Goal: Obtain resource: Obtain resource

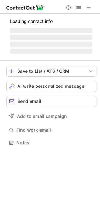
scroll to position [142, 100]
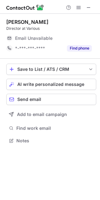
scroll to position [136, 100]
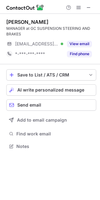
scroll to position [142, 100]
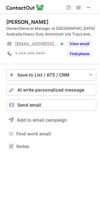
scroll to position [142, 100]
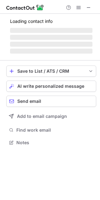
scroll to position [146, 100]
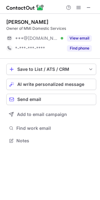
scroll to position [136, 100]
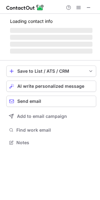
scroll to position [142, 100]
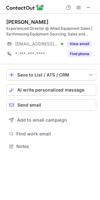
scroll to position [142, 100]
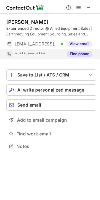
click at [84, 55] on button "Find phone" at bounding box center [79, 54] width 25 height 6
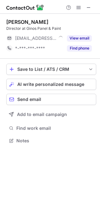
scroll to position [136, 100]
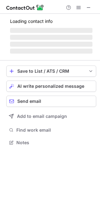
scroll to position [146, 100]
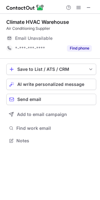
scroll to position [136, 100]
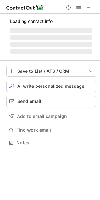
scroll to position [146, 100]
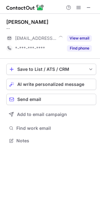
scroll to position [136, 100]
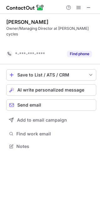
scroll to position [126, 100]
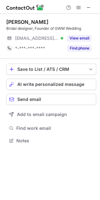
scroll to position [138, 100]
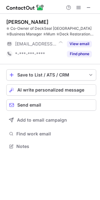
scroll to position [142, 100]
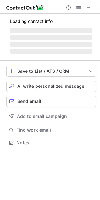
scroll to position [152, 100]
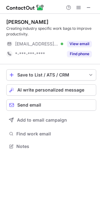
scroll to position [142, 100]
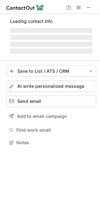
scroll to position [136, 100]
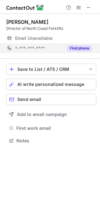
click at [74, 47] on button "Find phone" at bounding box center [79, 48] width 25 height 6
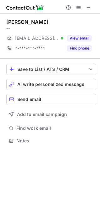
scroll to position [136, 100]
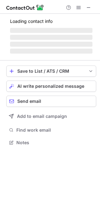
scroll to position [146, 100]
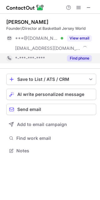
click at [75, 60] on button "Find phone" at bounding box center [79, 58] width 25 height 6
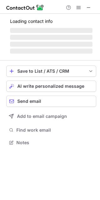
scroll to position [152, 100]
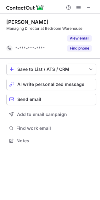
scroll to position [126, 100]
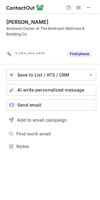
scroll to position [132, 100]
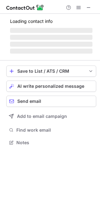
scroll to position [136, 100]
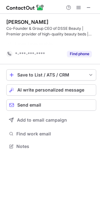
scroll to position [132, 100]
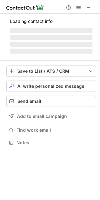
scroll to position [152, 100]
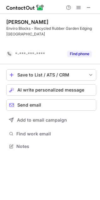
scroll to position [132, 100]
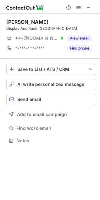
scroll to position [136, 100]
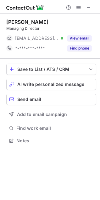
scroll to position [136, 100]
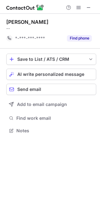
scroll to position [126, 100]
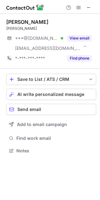
scroll to position [146, 100]
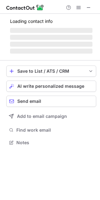
scroll to position [136, 100]
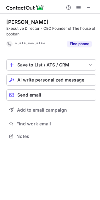
scroll to position [132, 100]
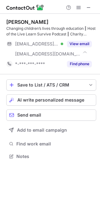
scroll to position [152, 100]
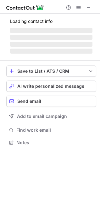
scroll to position [142, 100]
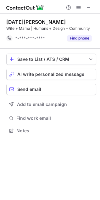
scroll to position [126, 100]
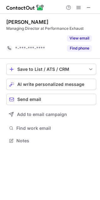
scroll to position [126, 100]
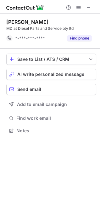
scroll to position [126, 100]
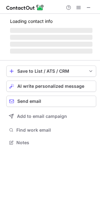
scroll to position [136, 100]
